Goal: Task Accomplishment & Management: Use online tool/utility

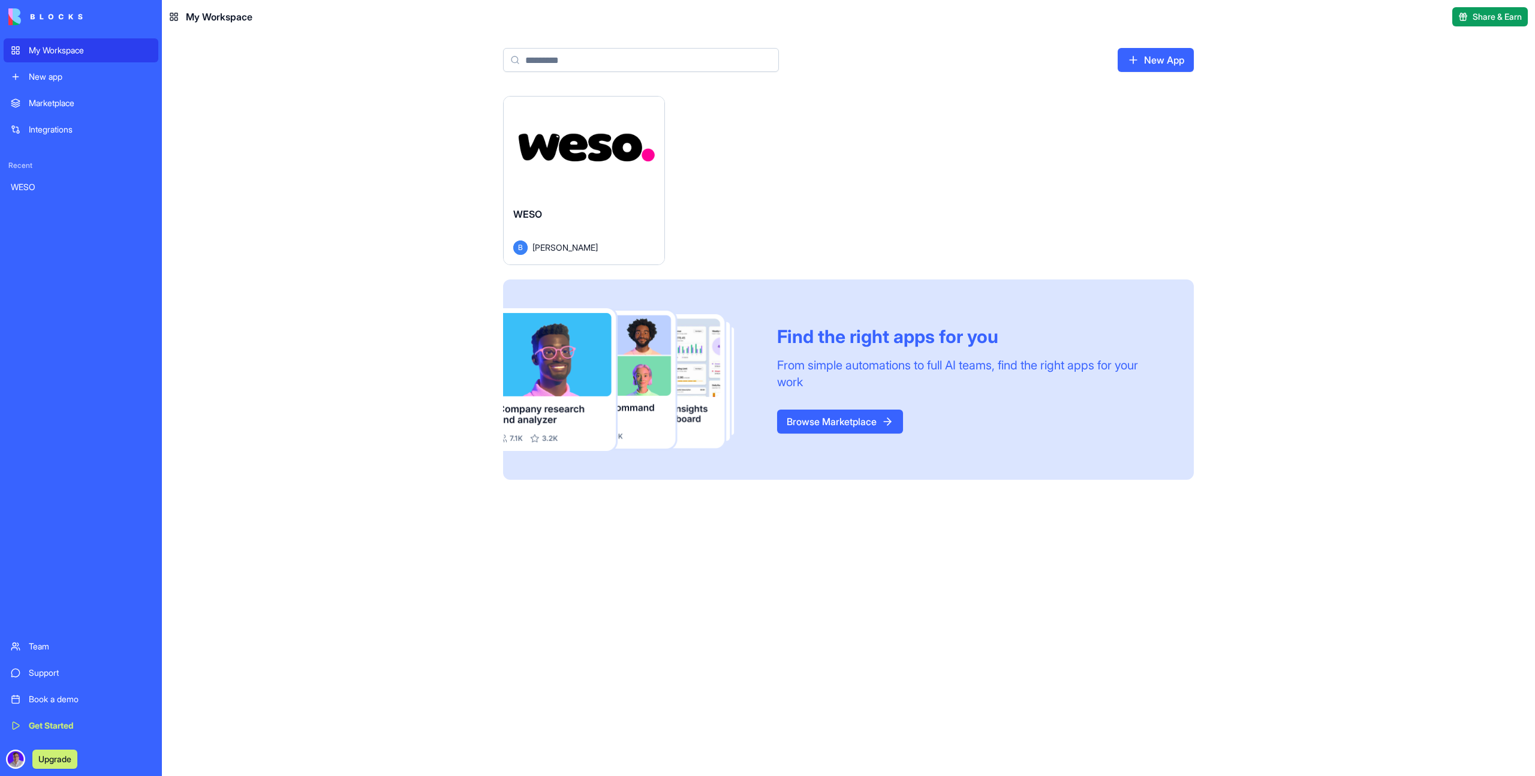
click at [573, 162] on div "Launch" at bounding box center [584, 147] width 161 height 101
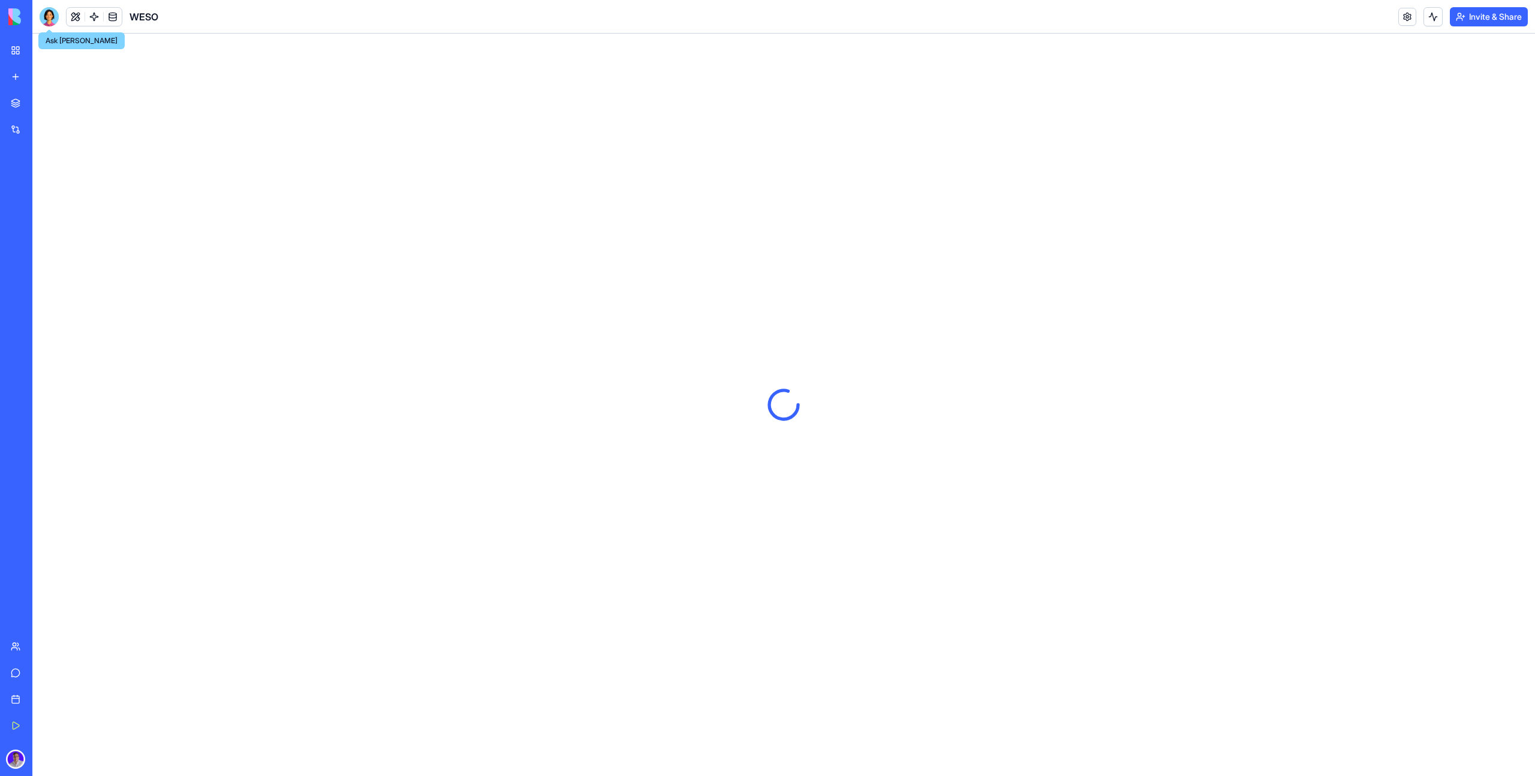
click at [46, 15] on div at bounding box center [49, 16] width 19 height 19
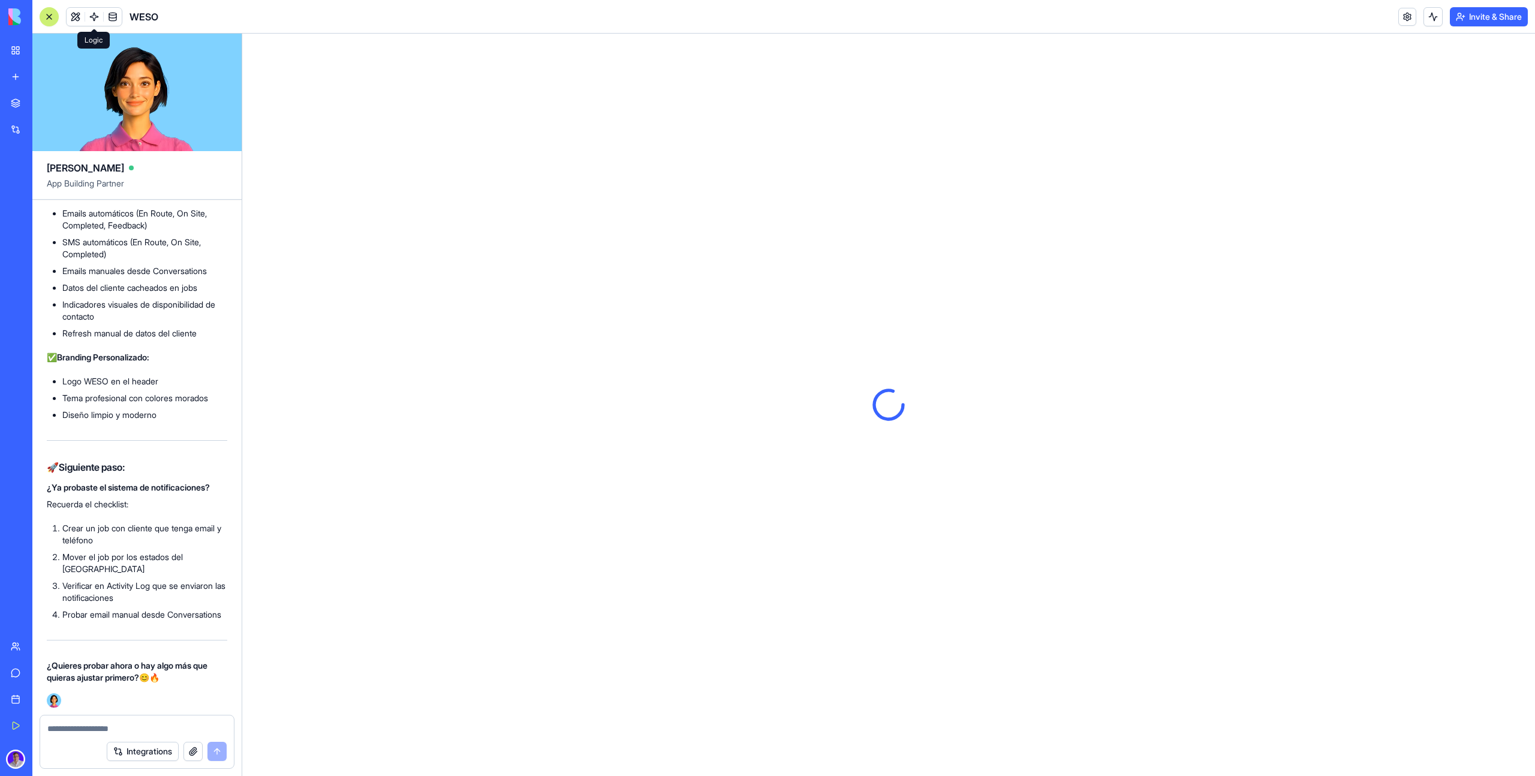
click at [94, 16] on link at bounding box center [94, 17] width 18 height 18
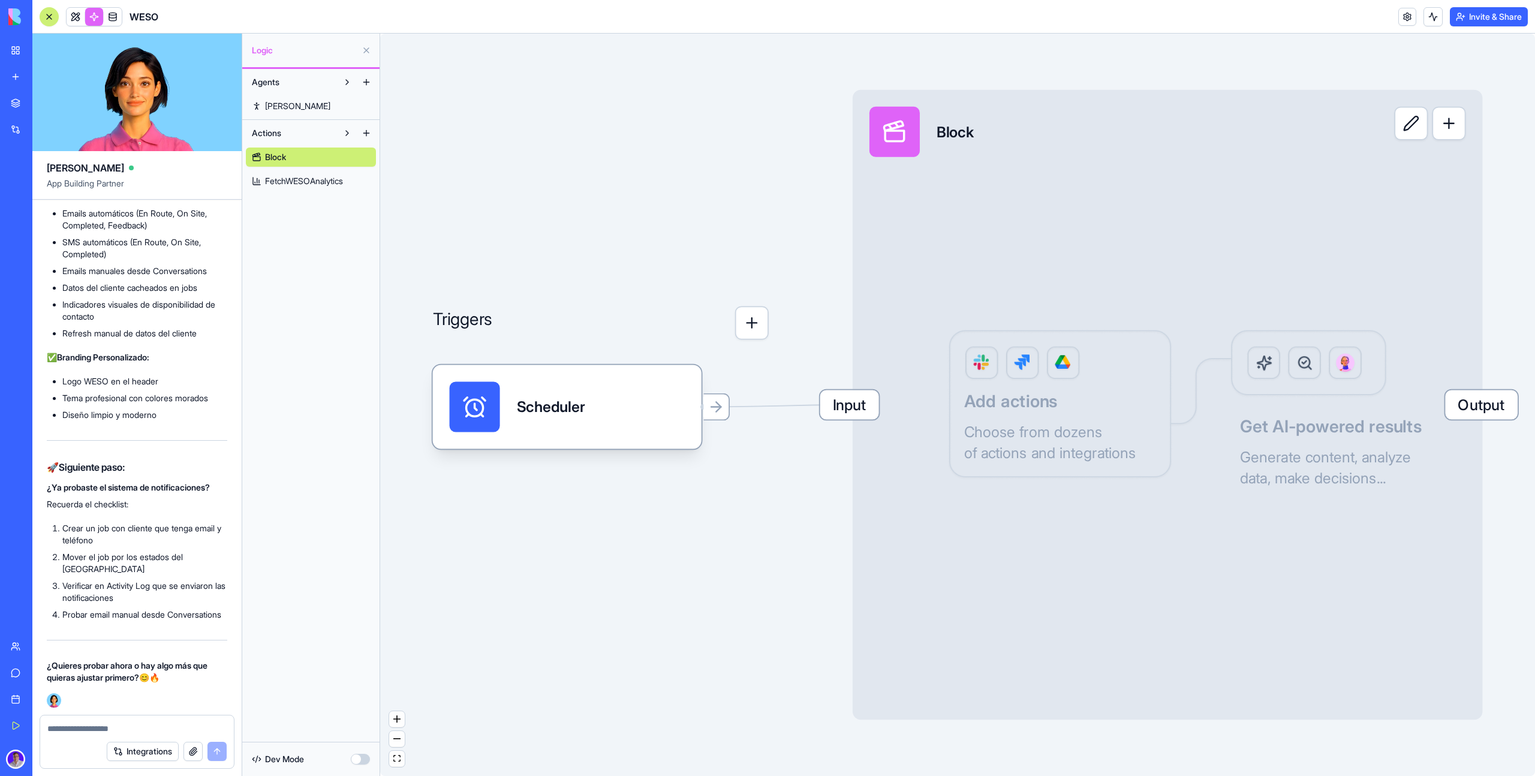
click at [308, 105] on link "[PERSON_NAME]" at bounding box center [311, 106] width 130 height 19
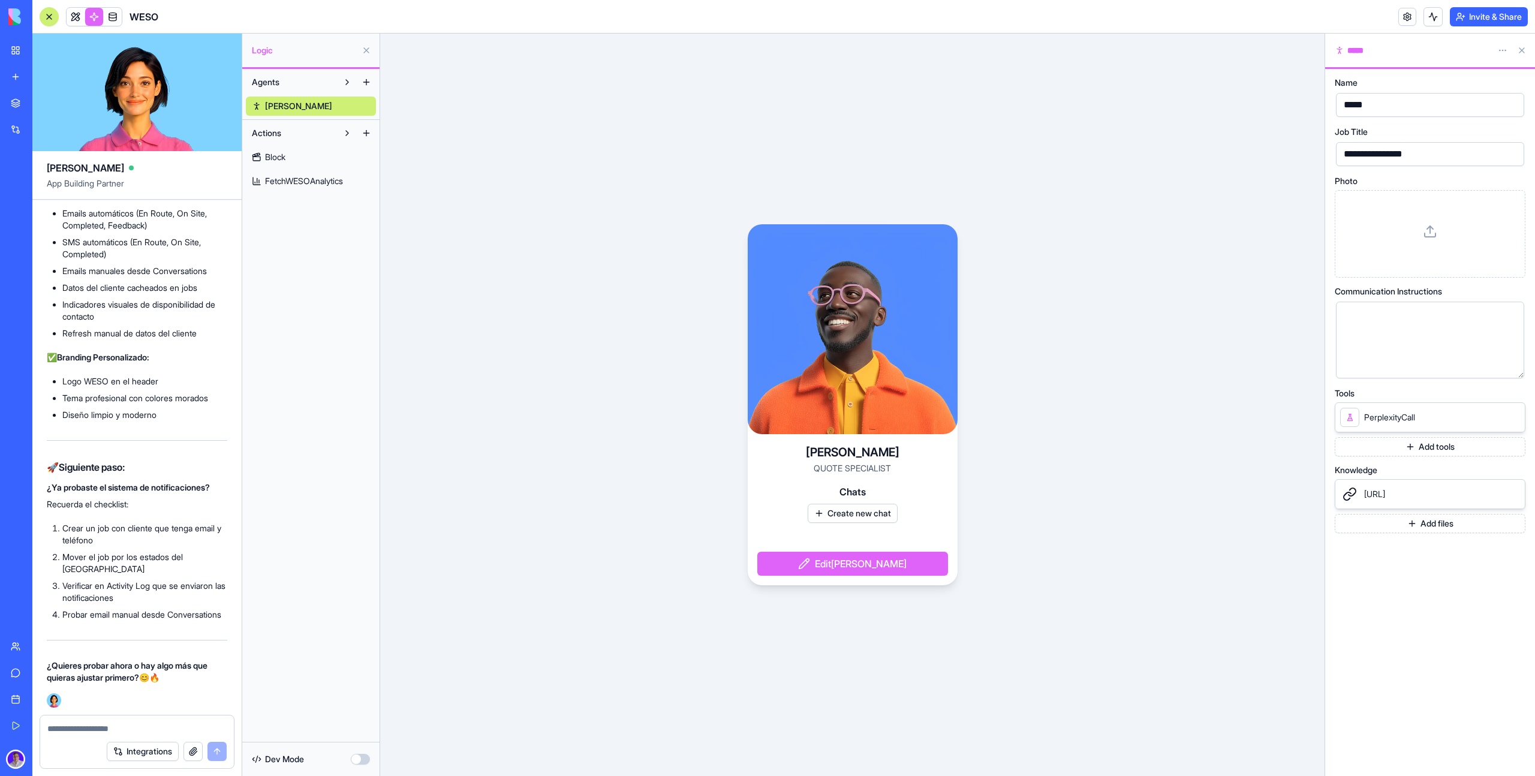
click at [292, 153] on link "Block" at bounding box center [311, 156] width 130 height 19
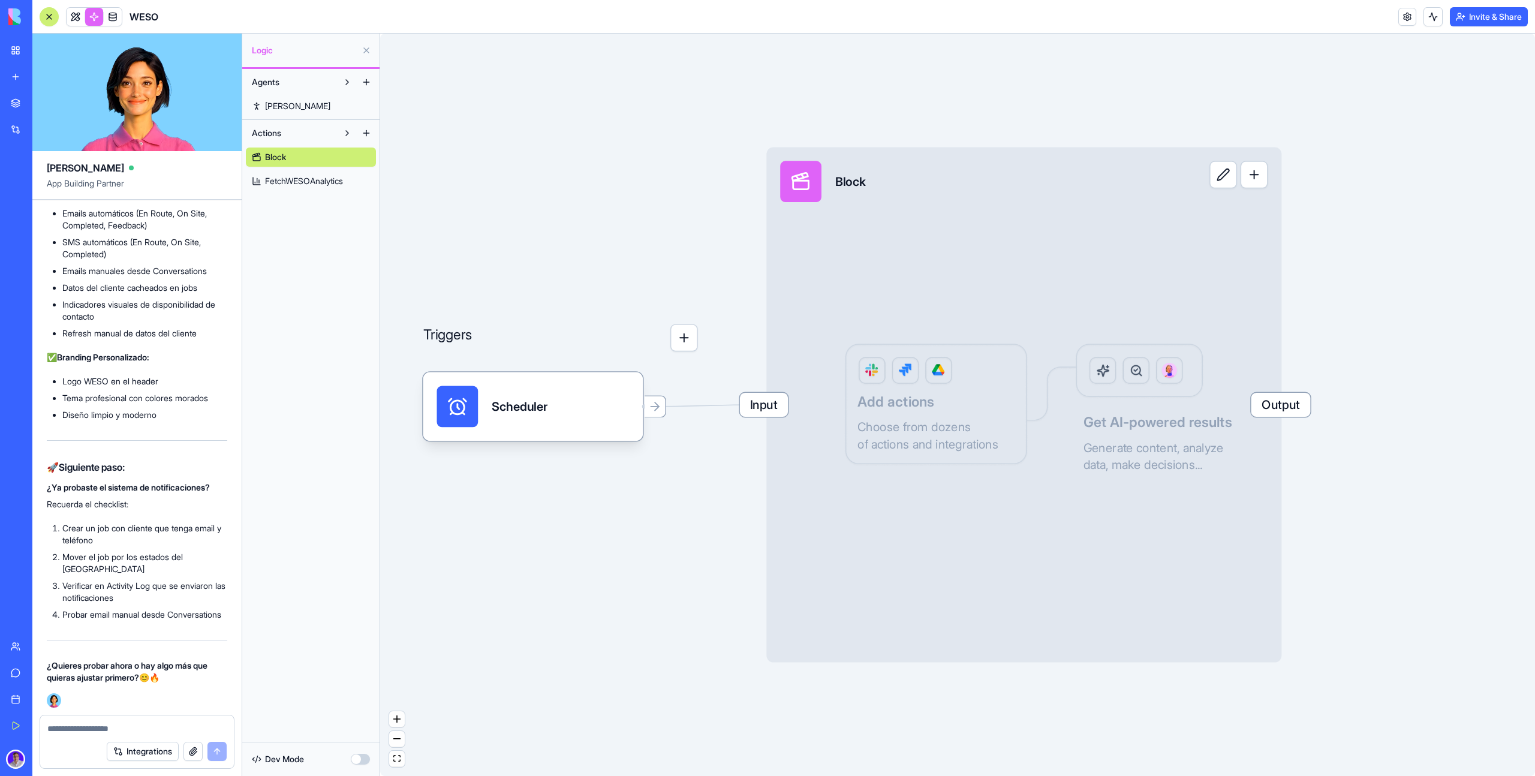
click at [307, 182] on span "FetchWESOAnalytics" at bounding box center [304, 181] width 78 height 12
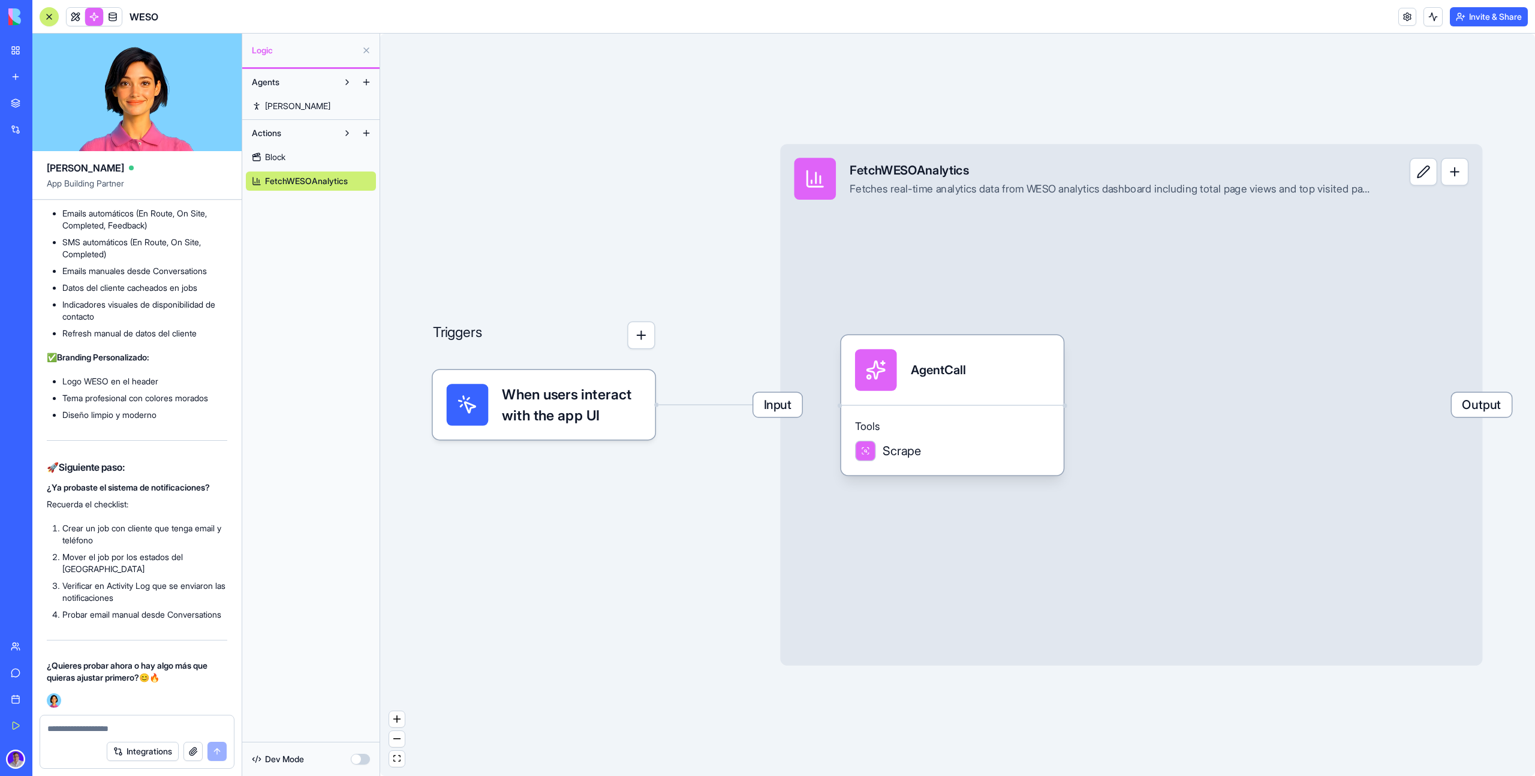
click at [309, 159] on link "Block" at bounding box center [311, 156] width 130 height 19
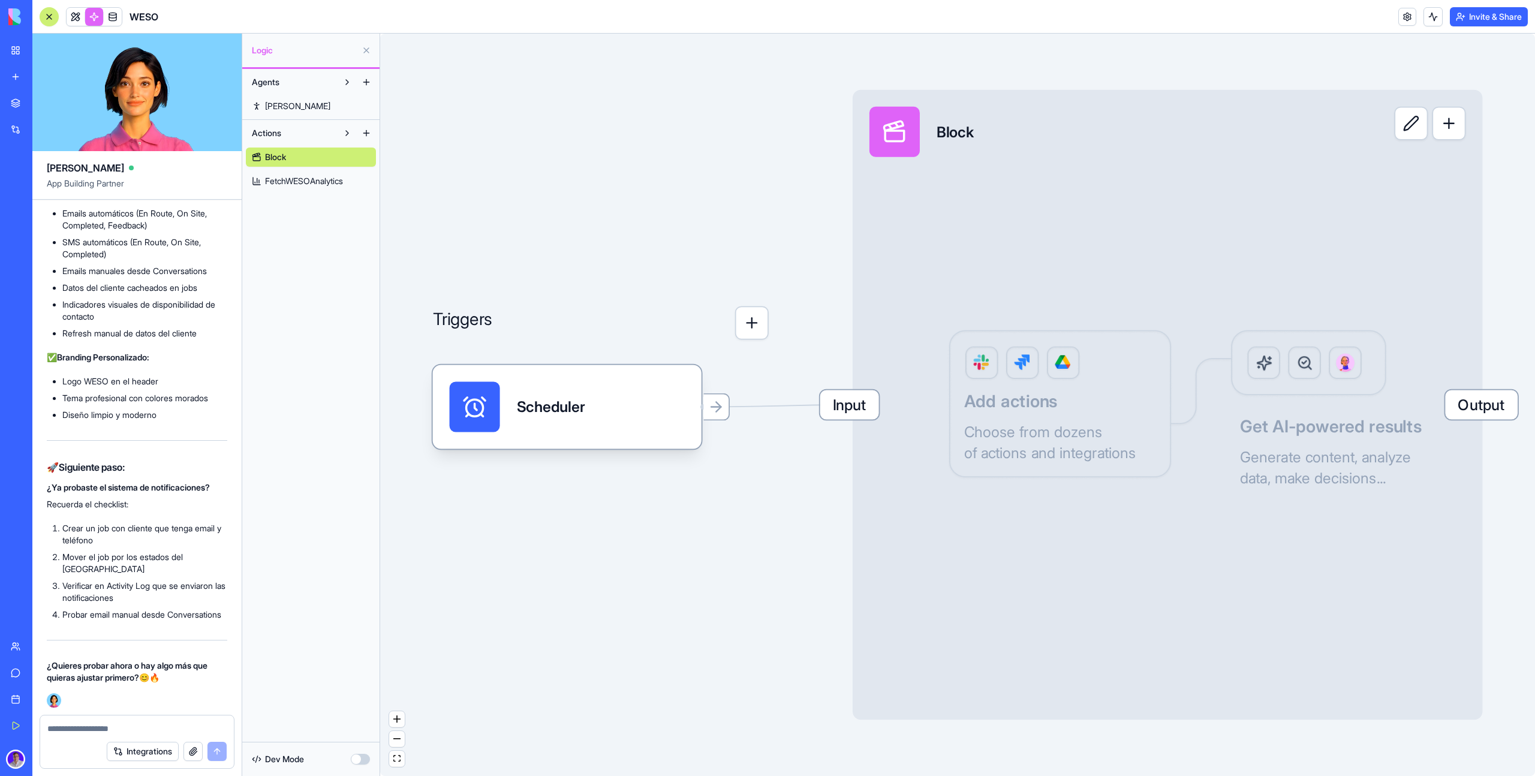
click at [348, 179] on link "FetchWESOAnalytics" at bounding box center [311, 180] width 130 height 19
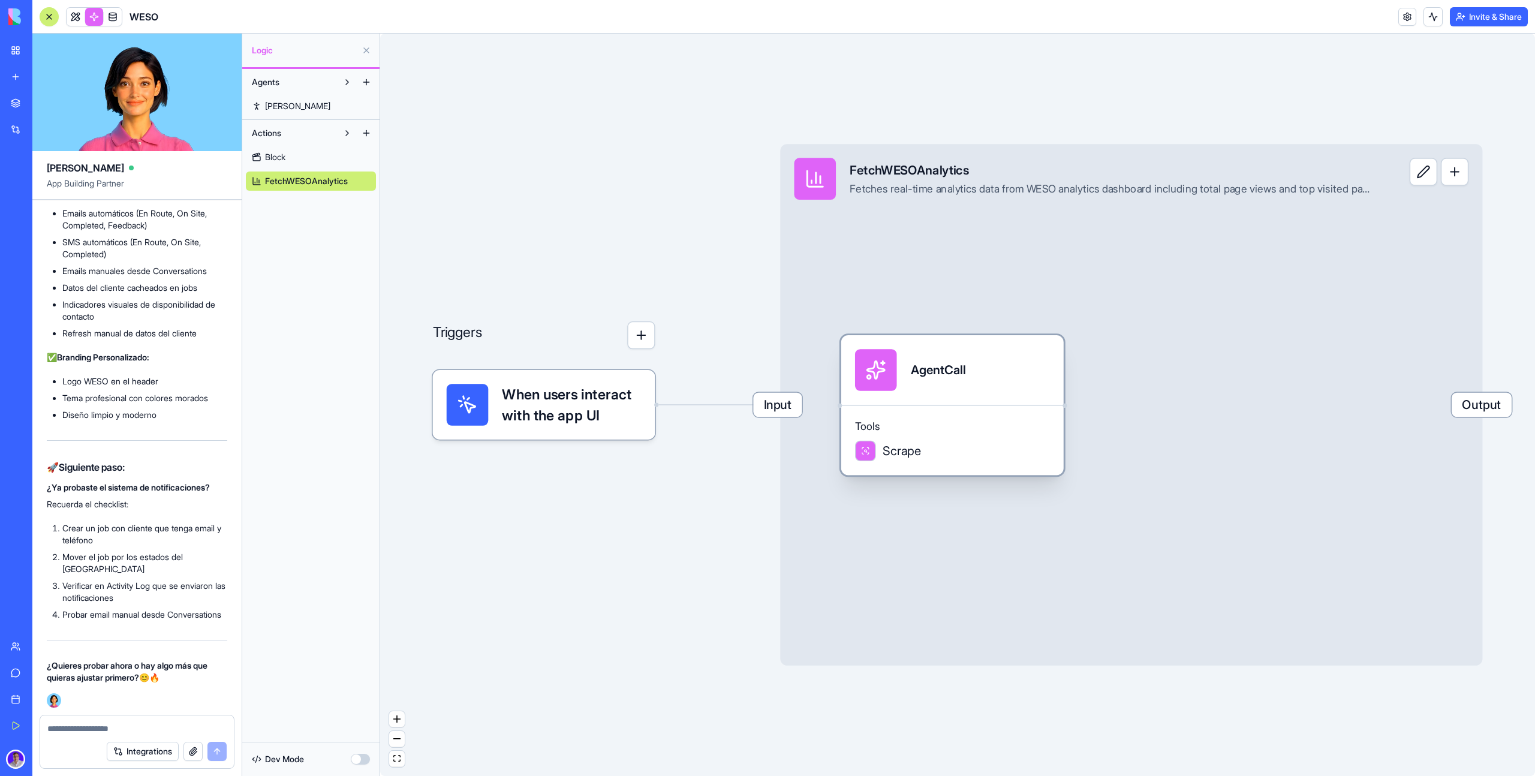
click at [978, 385] on div "AgentCall" at bounding box center [952, 370] width 195 height 42
click at [942, 368] on div "AgentCall" at bounding box center [938, 370] width 55 height 17
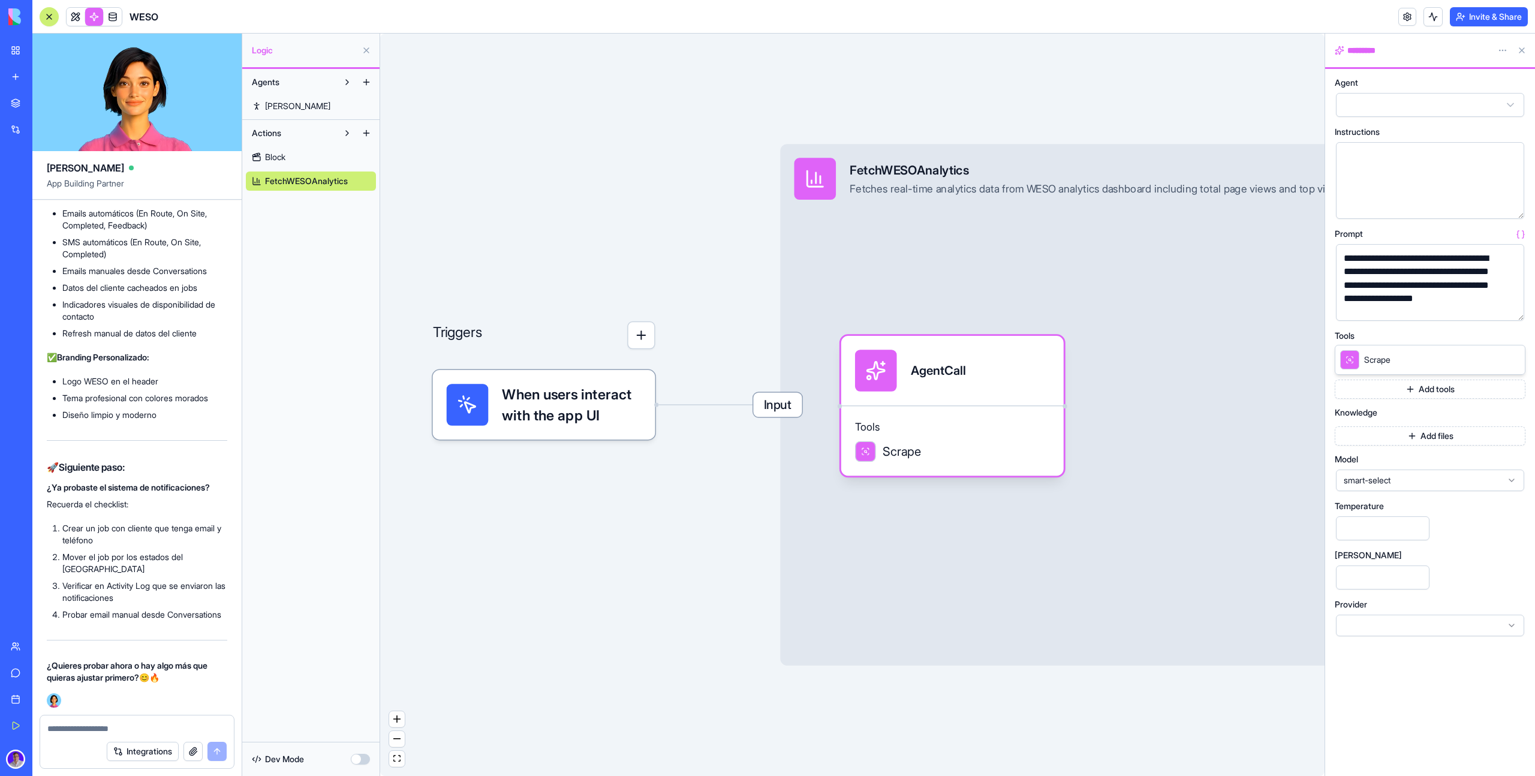
click at [322, 153] on link "Block" at bounding box center [311, 156] width 130 height 19
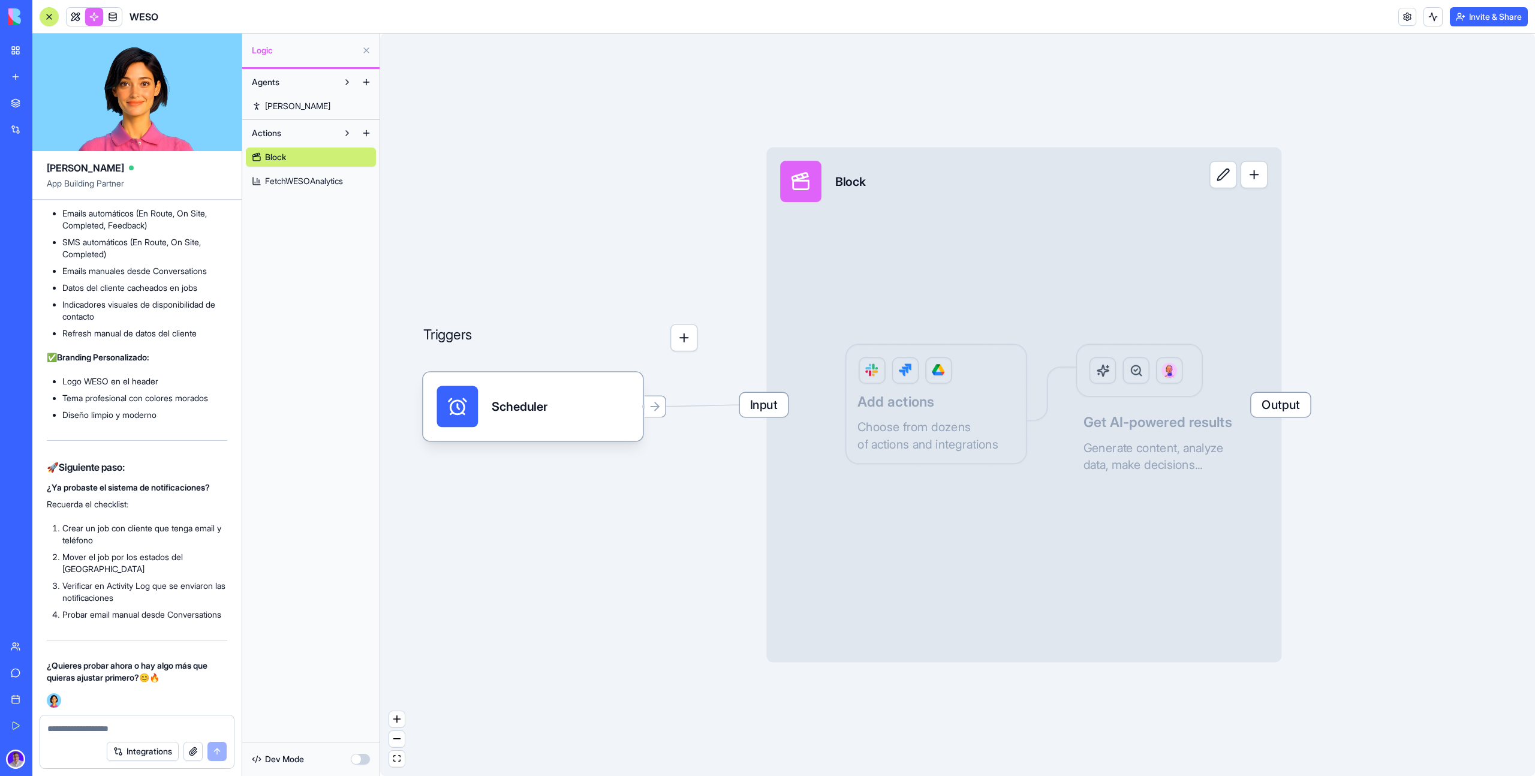
scroll to position [90088, 0]
click at [340, 177] on span "FetchWESOAnalytics" at bounding box center [304, 181] width 78 height 12
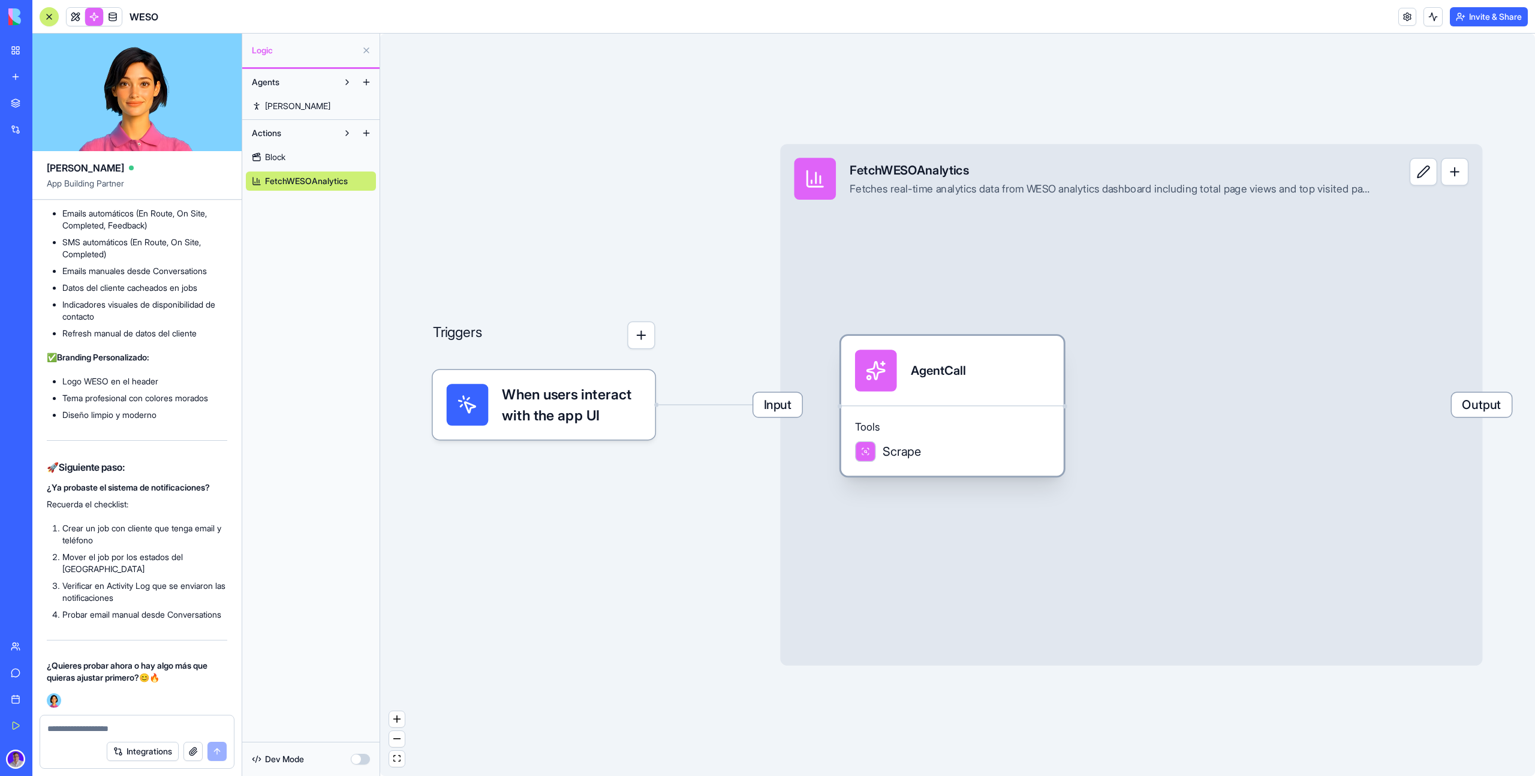
click at [940, 391] on div "AgentCall" at bounding box center [952, 371] width 222 height 70
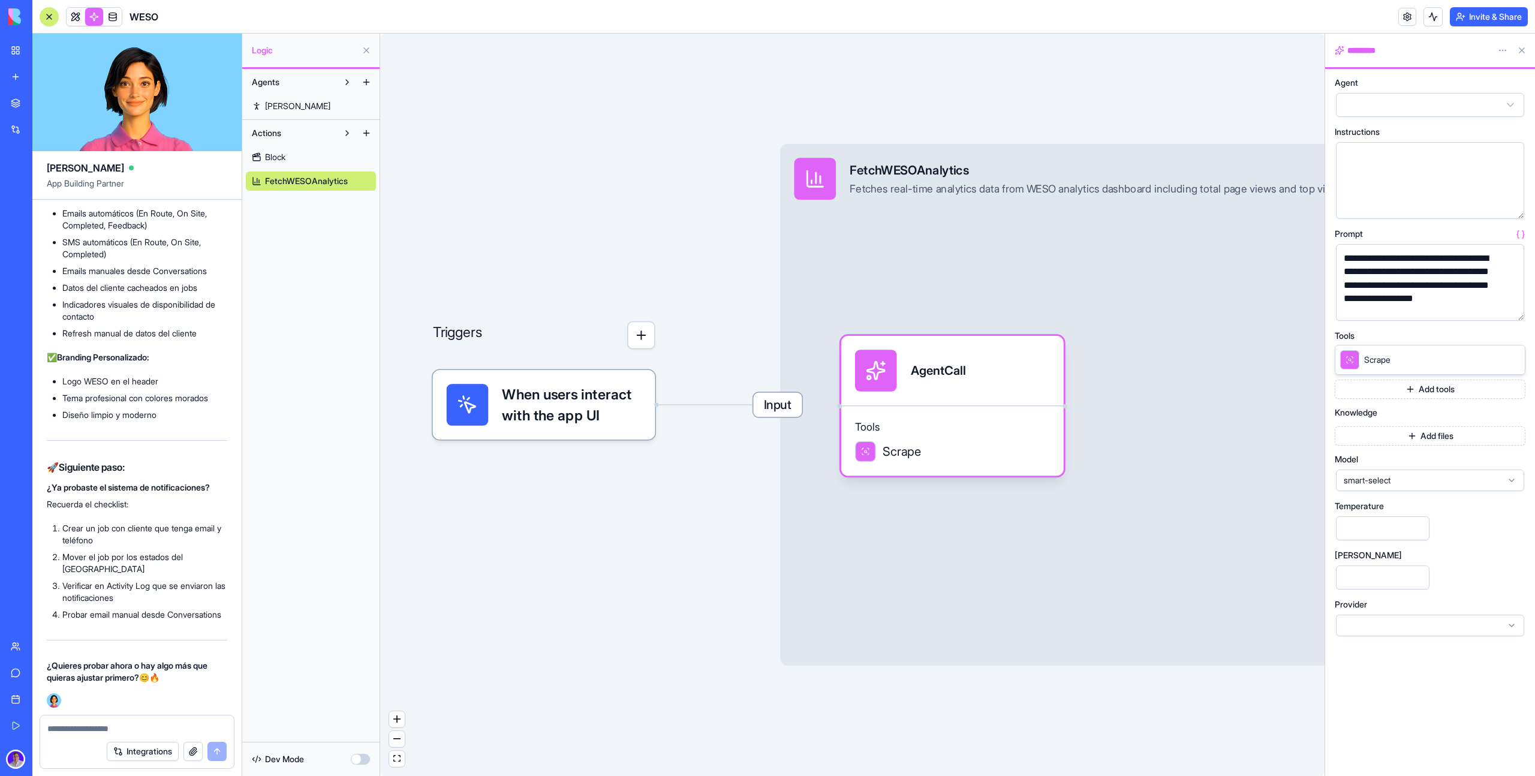
click at [1136, 81] on div "Triggers When users interact with the app UI Input FetchWESOAnalytics Fetches r…" at bounding box center [852, 405] width 944 height 742
click at [1524, 52] on button at bounding box center [1521, 50] width 19 height 19
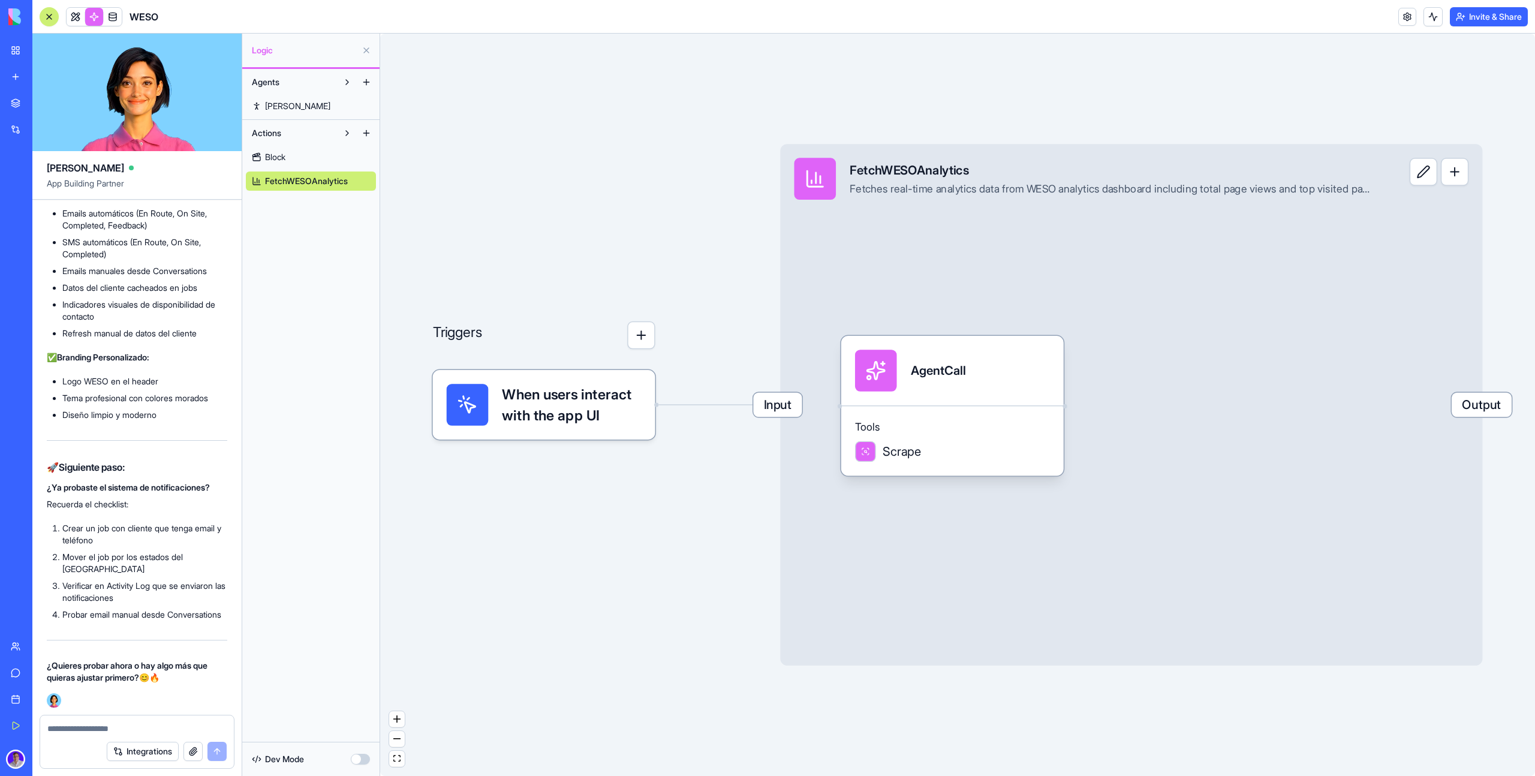
click at [280, 158] on span "Block" at bounding box center [275, 157] width 20 height 12
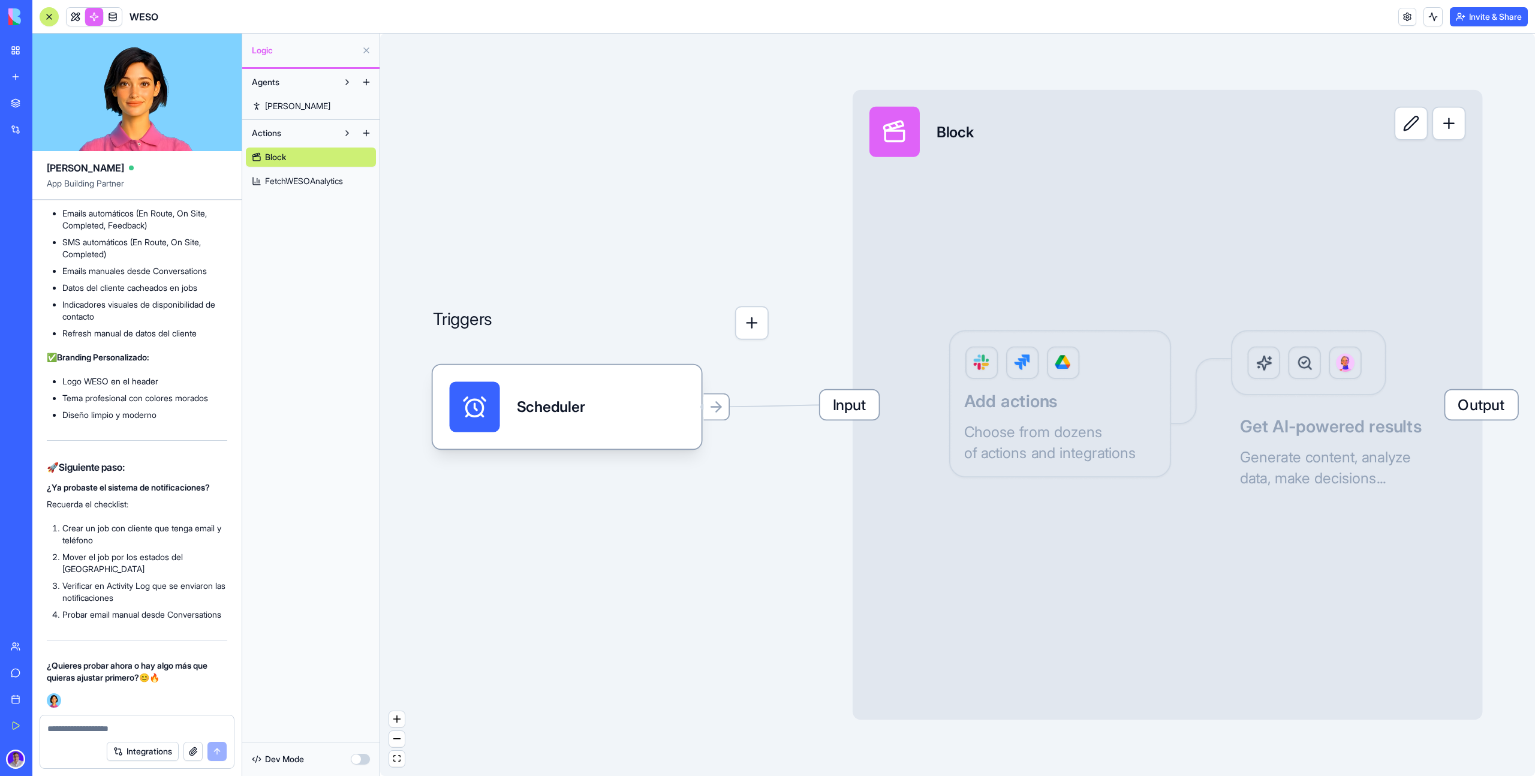
click at [945, 145] on div "Block" at bounding box center [955, 132] width 38 height 50
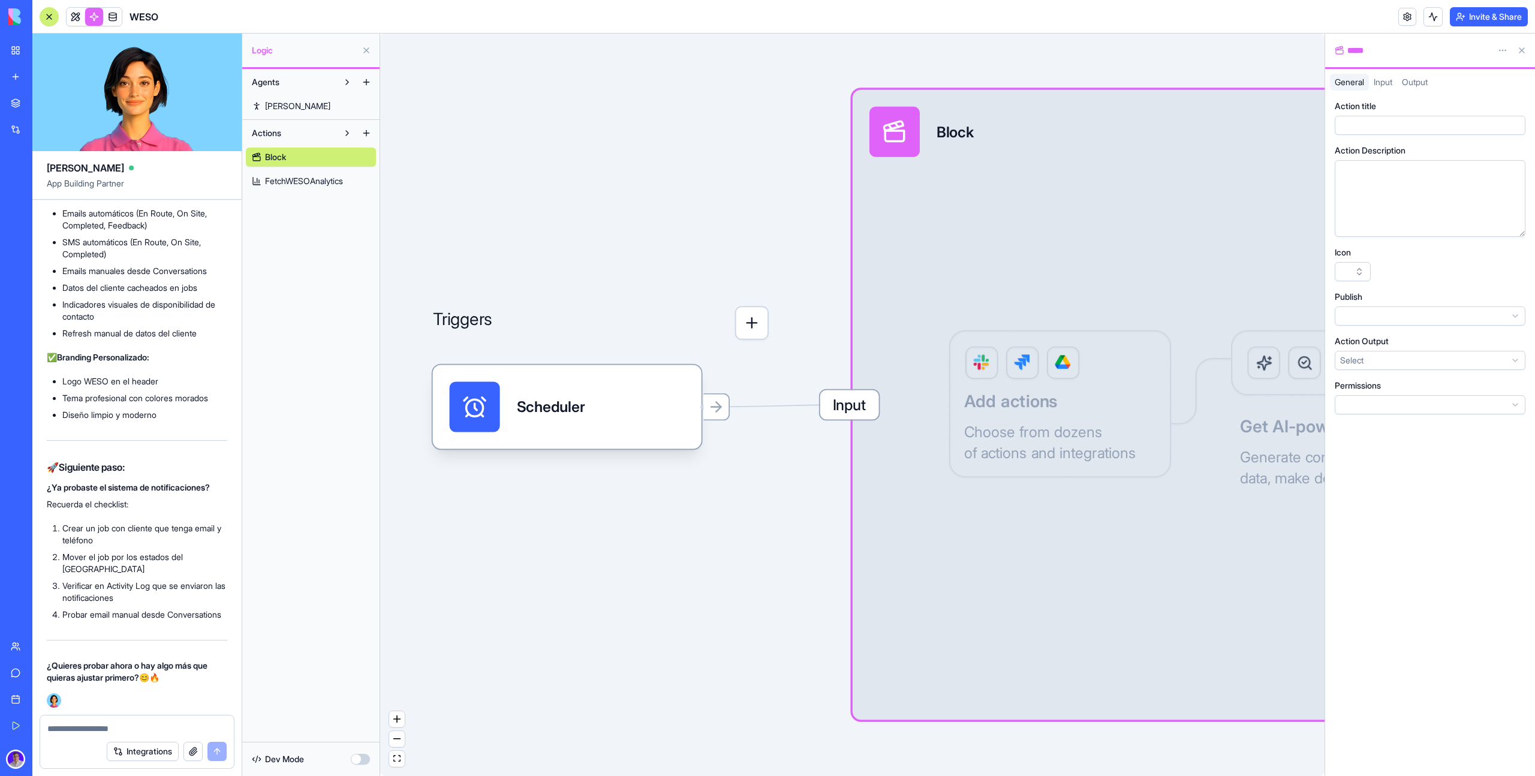
click at [948, 144] on div "Block" at bounding box center [955, 132] width 38 height 50
click at [1054, 420] on div "Input Block Output Add actions Choose from dozens of actions and integrations G…" at bounding box center [1167, 405] width 630 height 630
click at [1523, 56] on button at bounding box center [1521, 50] width 19 height 19
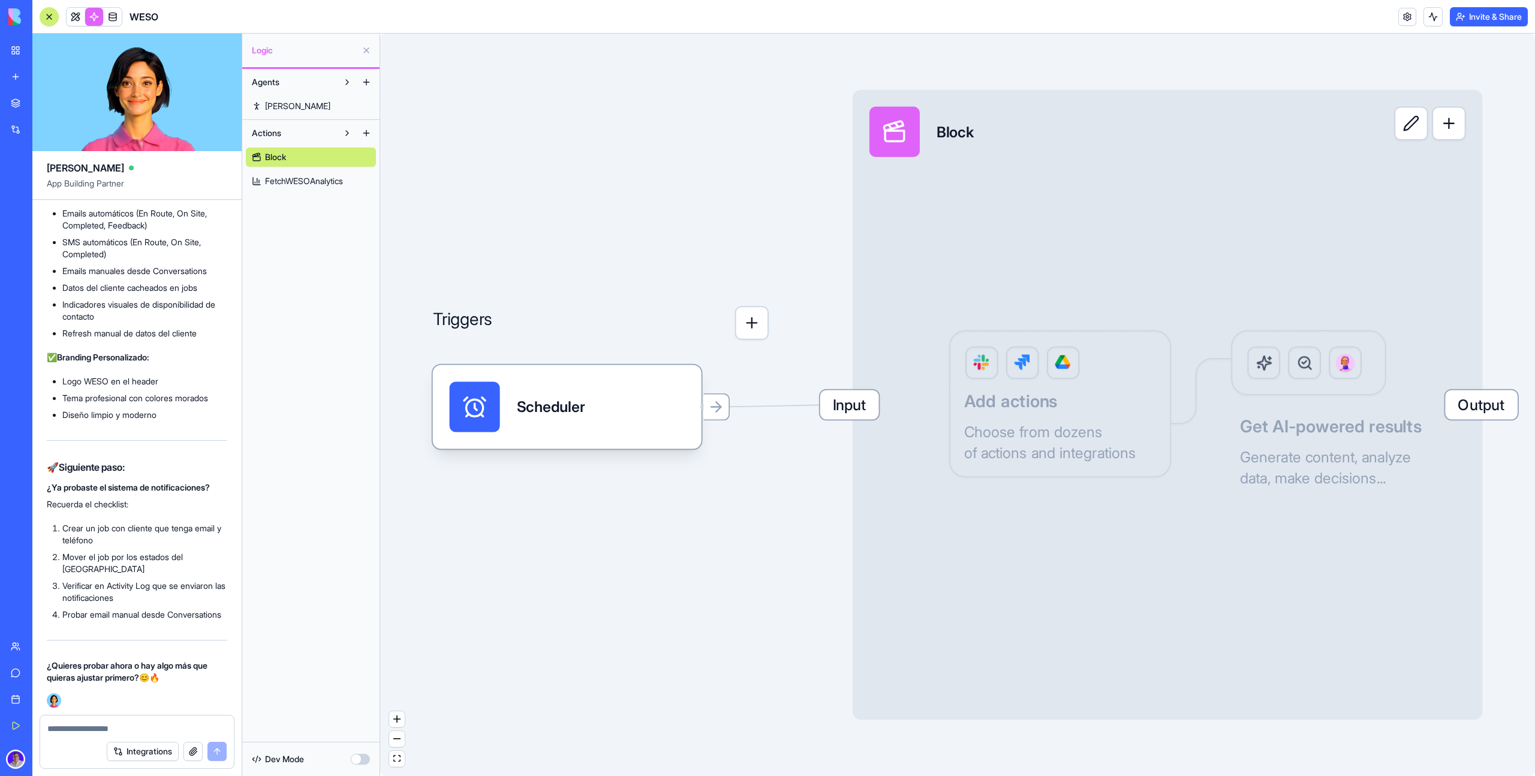
scroll to position [88328, 0]
